Goal: Information Seeking & Learning: Learn about a topic

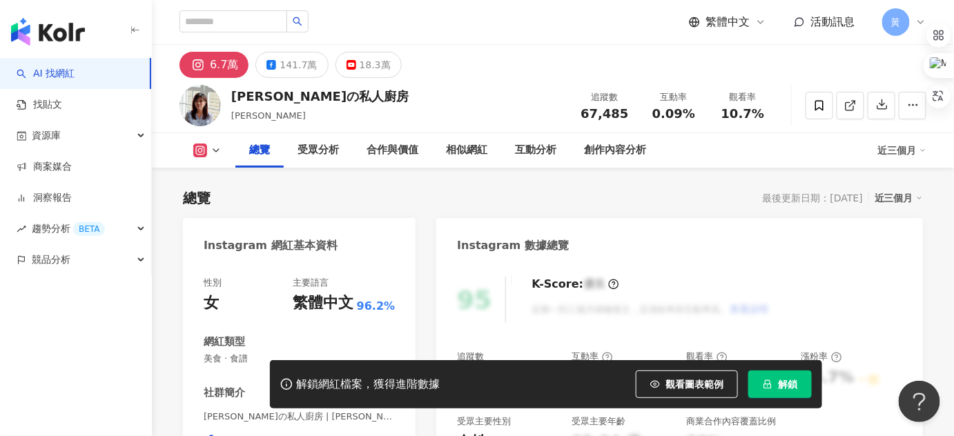
scroll to position [84, 0]
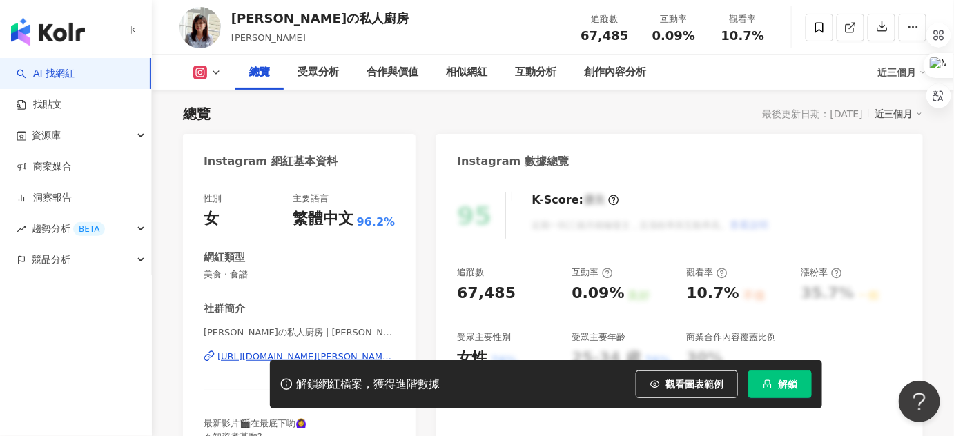
click at [219, 71] on icon at bounding box center [216, 72] width 11 height 11
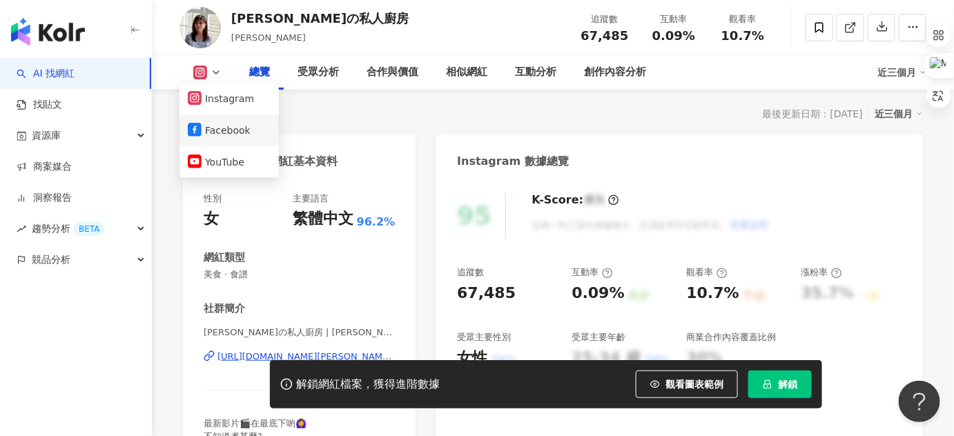
click at [211, 127] on button "Facebook" at bounding box center [229, 130] width 83 height 19
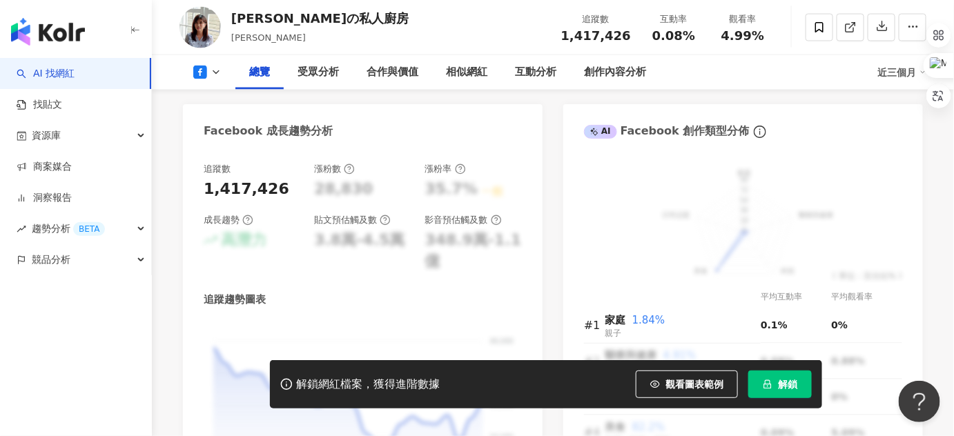
scroll to position [1117, 0]
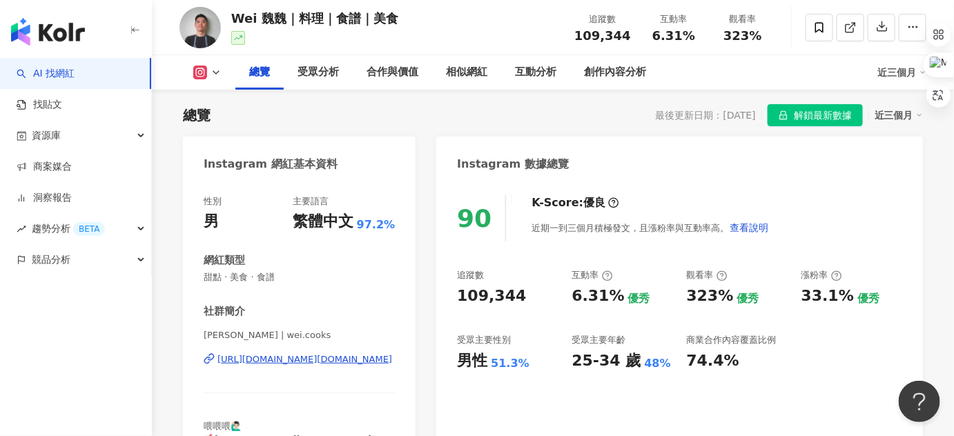
scroll to position [147, 0]
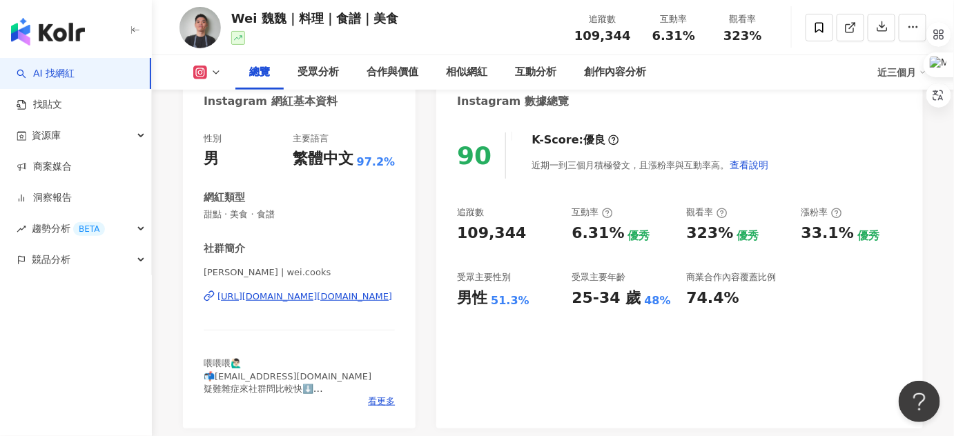
click at [646, 185] on div "90 K-Score : 優良 近期一到三個月積極發文，且漲粉率與互動率高。 查看說明 追蹤數 109,344 互動率 6.31% 優秀 觀看率 323% 優…" at bounding box center [679, 274] width 487 height 310
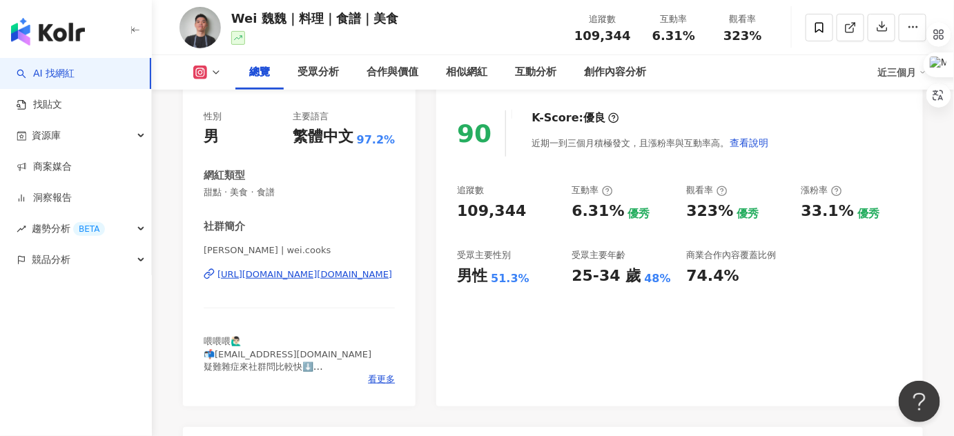
scroll to position [169, 0]
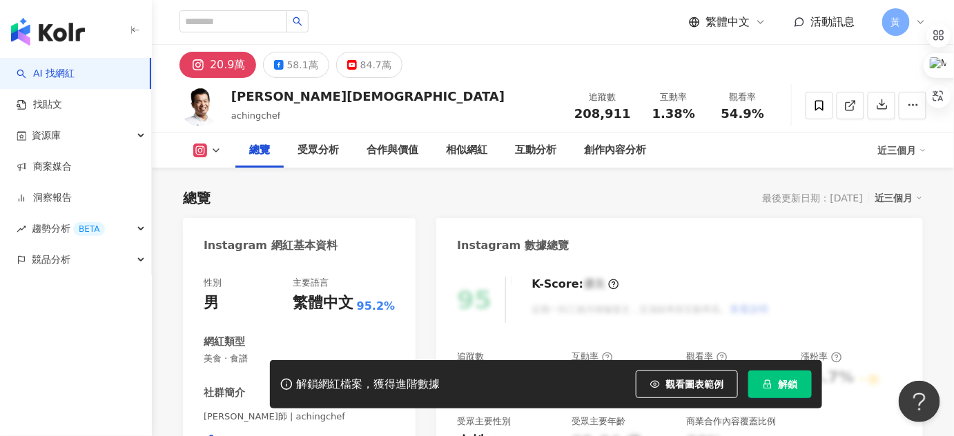
scroll to position [84, 0]
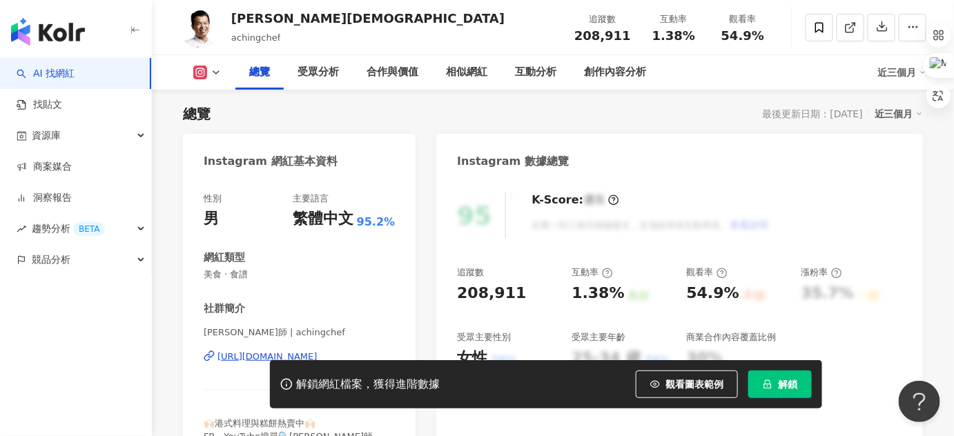
click at [586, 246] on div "95 K-Score : 優良 近期一到三個月積極發文，且漲粉率與互動率高。 查看說明 追蹤數 208,911 互動率 1.38% 良好 觀看率 54.9% …" at bounding box center [679, 334] width 487 height 310
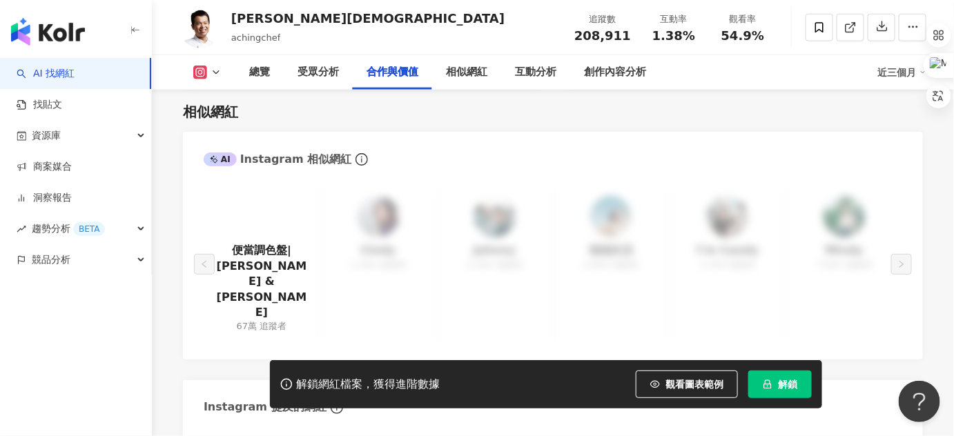
scroll to position [2104, 0]
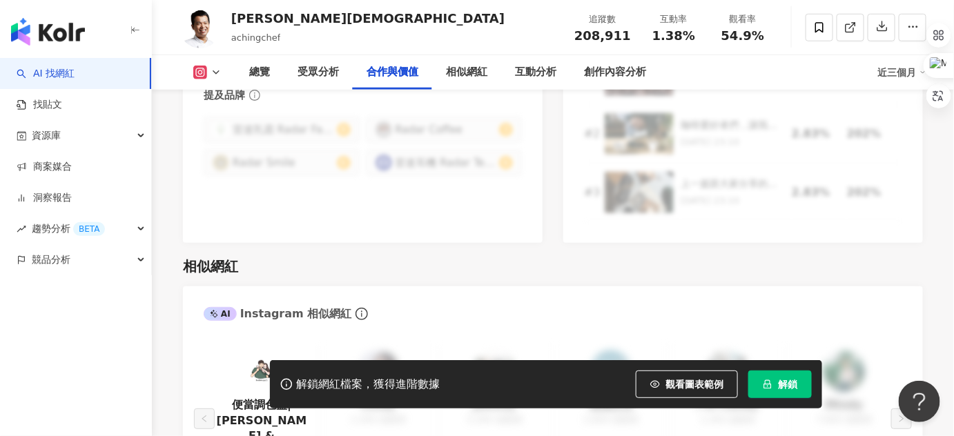
click at [201, 78] on icon at bounding box center [200, 73] width 14 height 14
click at [212, 161] on button "YouTube" at bounding box center [229, 162] width 83 height 19
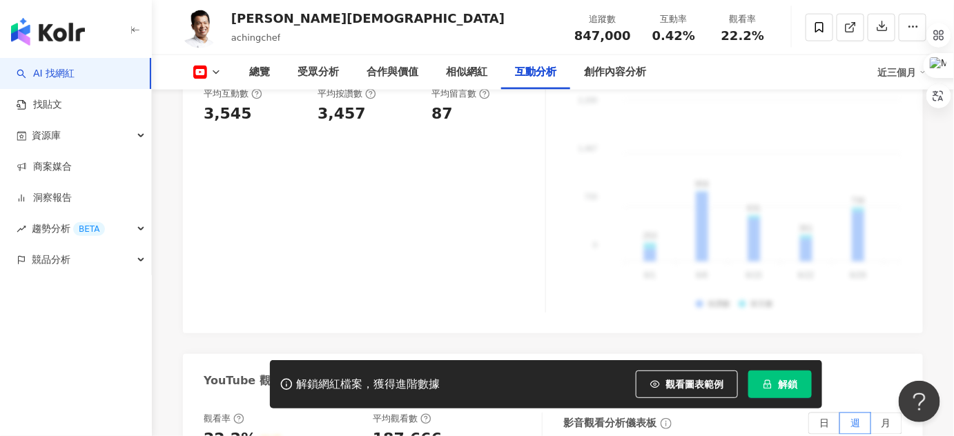
scroll to position [2321, 0]
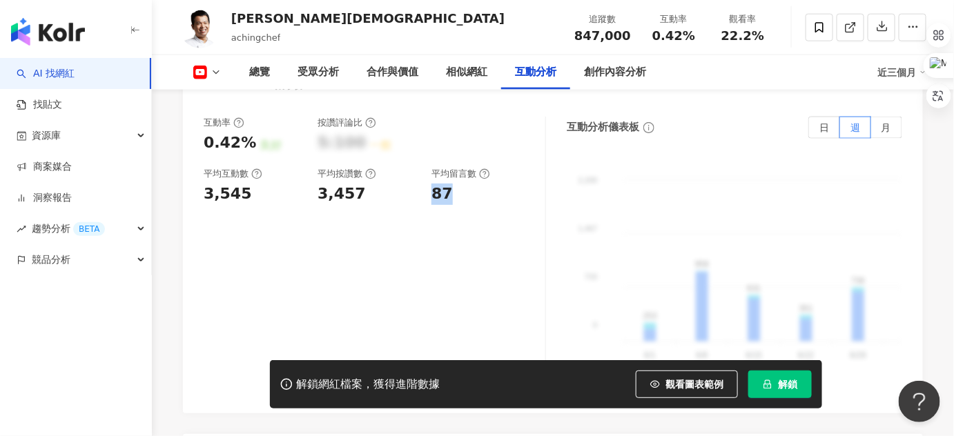
drag, startPoint x: 431, startPoint y: 180, endPoint x: 450, endPoint y: 180, distance: 18.6
click at [450, 184] on div "87" at bounding box center [481, 194] width 100 height 21
click at [476, 184] on div "87" at bounding box center [481, 194] width 100 height 21
click at [468, 184] on div "87" at bounding box center [481, 194] width 100 height 21
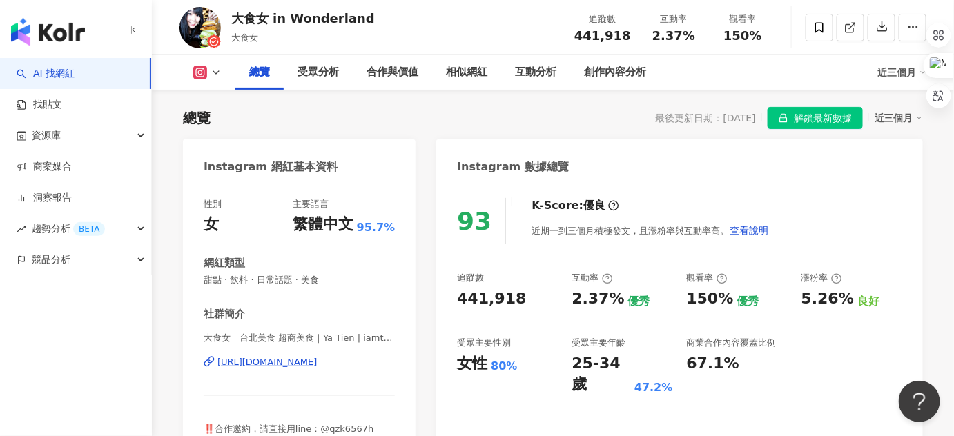
scroll to position [82, 0]
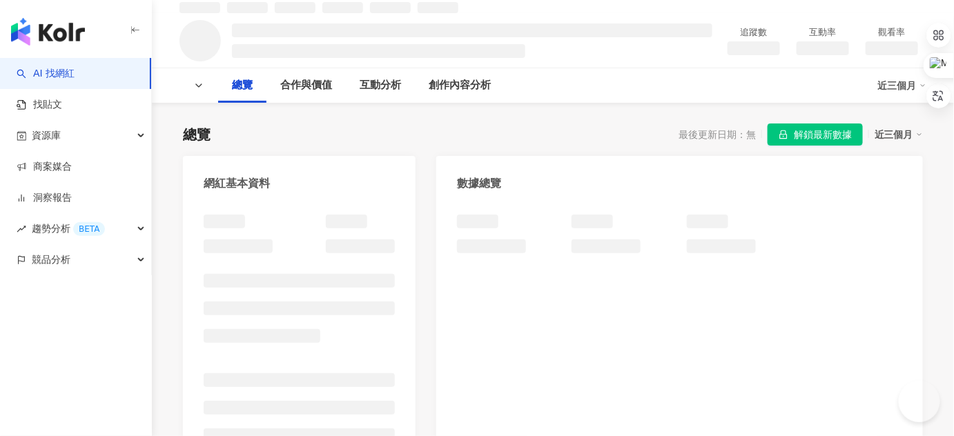
scroll to position [64, 0]
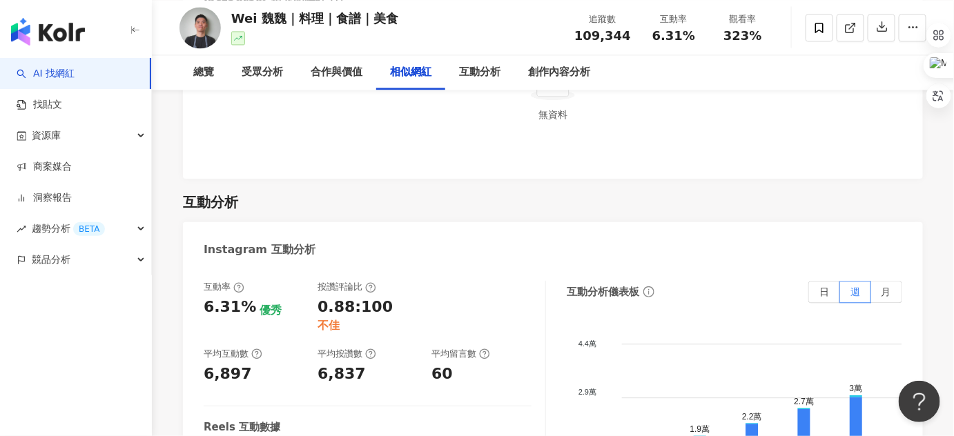
scroll to position [2772, 0]
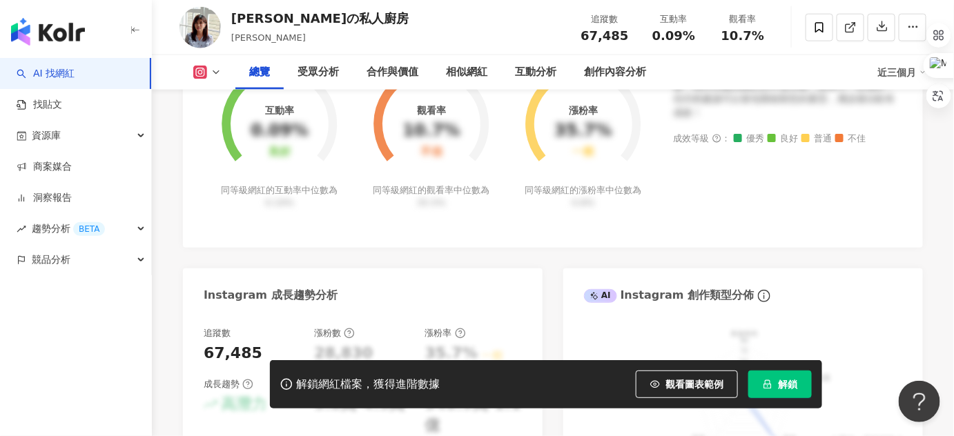
scroll to position [699, 0]
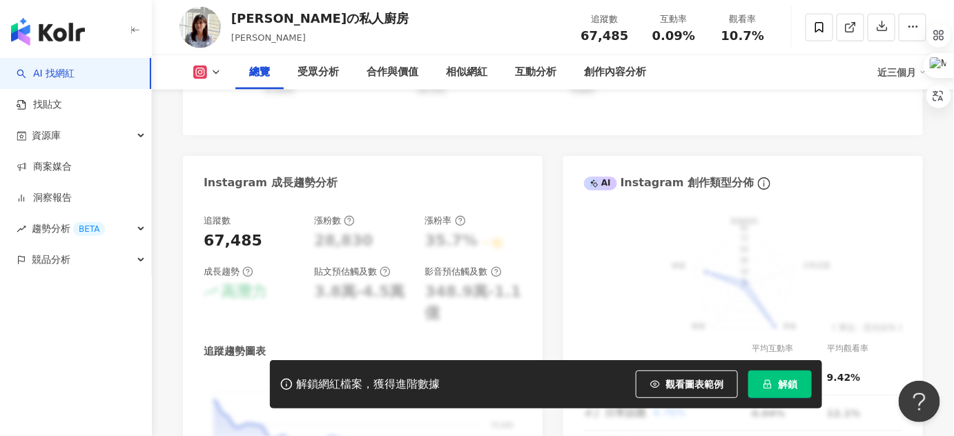
click at [219, 68] on icon at bounding box center [216, 72] width 11 height 11
click at [233, 124] on button "Facebook" at bounding box center [229, 130] width 83 height 19
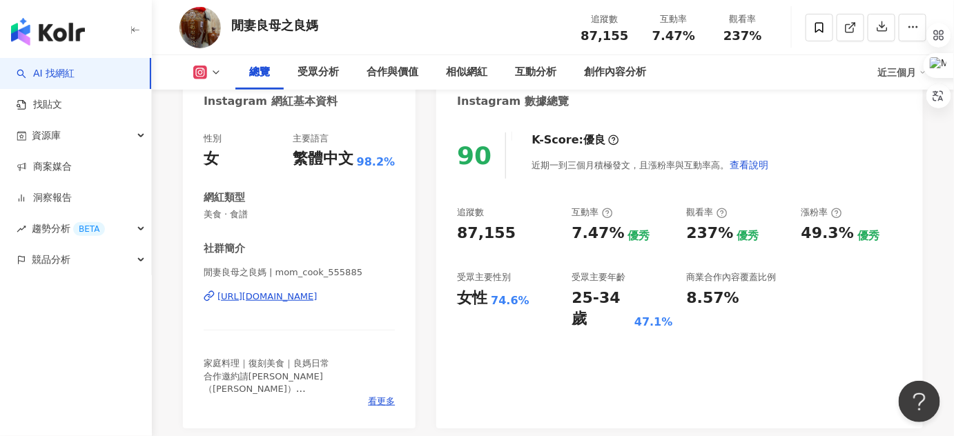
scroll to position [147, 0]
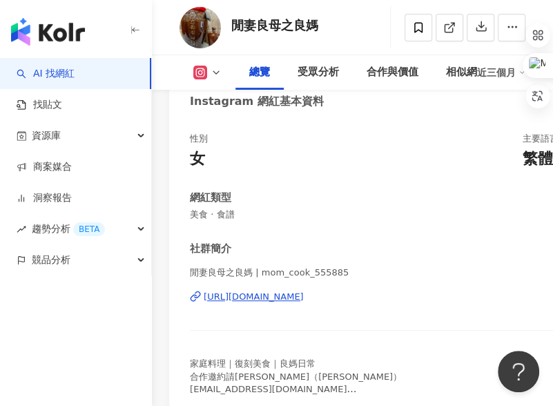
click at [209, 70] on button at bounding box center [207, 73] width 56 height 14
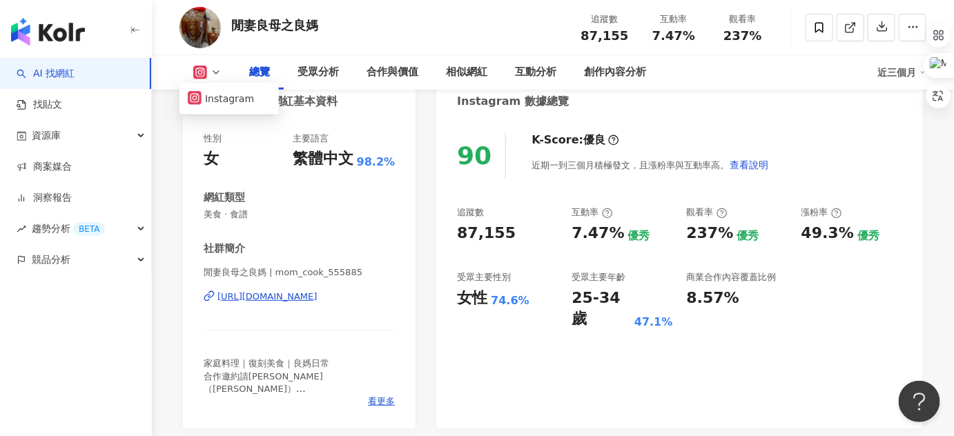
click at [215, 72] on icon at bounding box center [216, 72] width 11 height 11
click at [215, 72] on polyline at bounding box center [216, 72] width 6 height 3
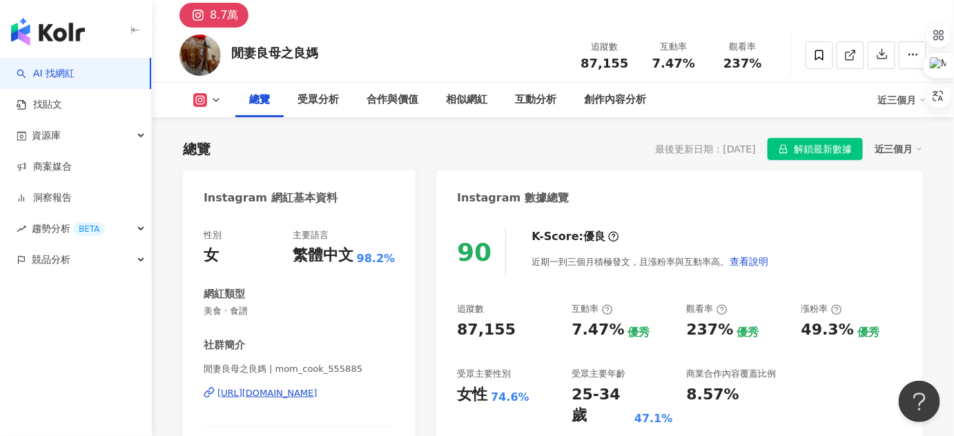
scroll to position [0, 0]
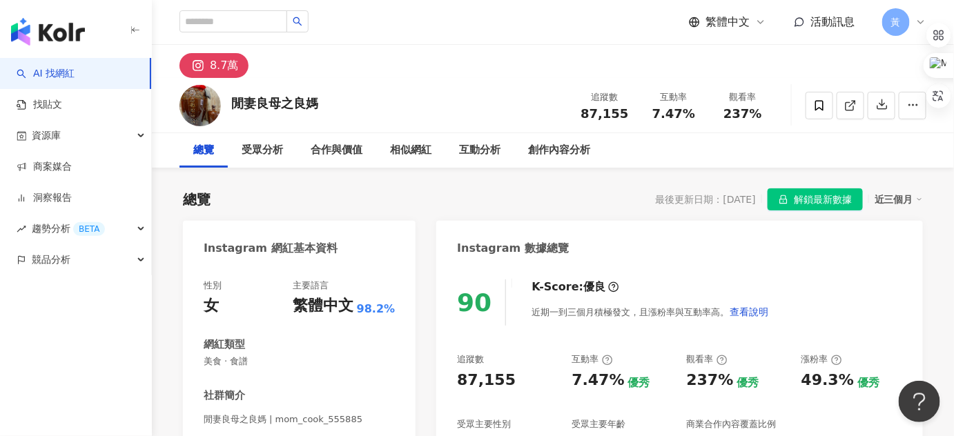
click at [520, 68] on div "8.7萬" at bounding box center [553, 61] width 802 height 33
